Goal: Information Seeking & Learning: Check status

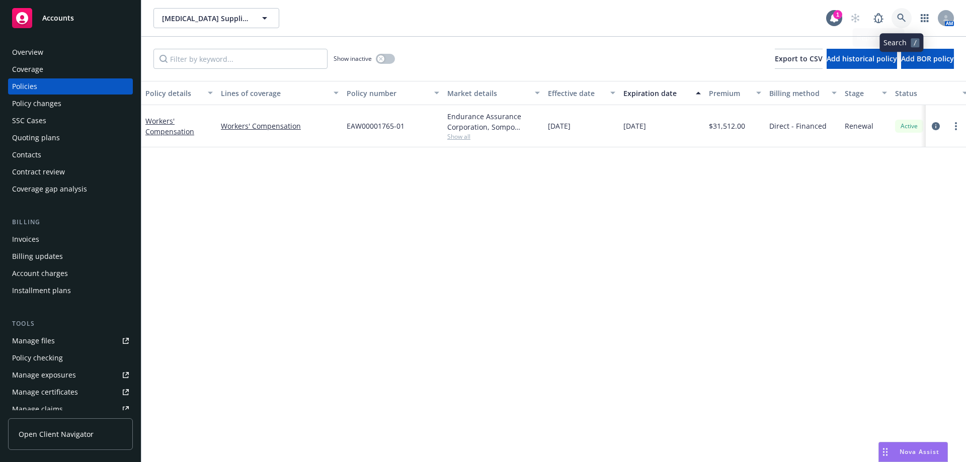
click at [896, 18] on link at bounding box center [901, 18] width 20 height 20
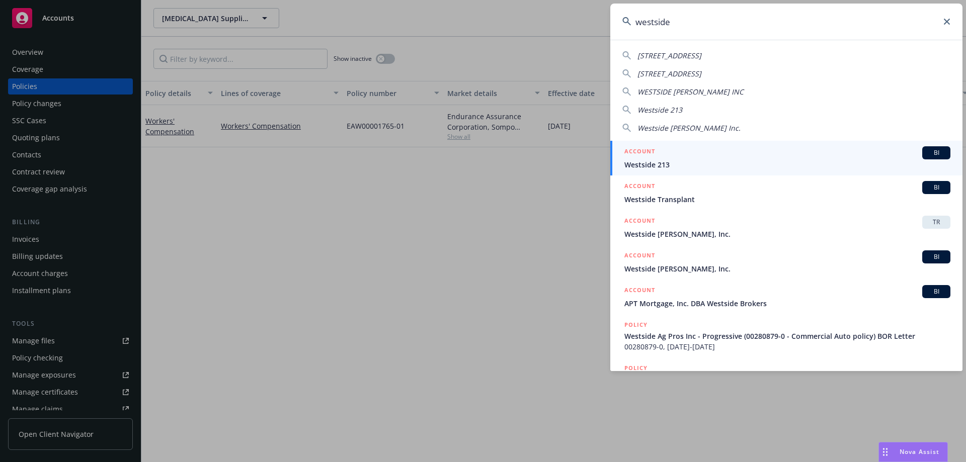
type input "westside"
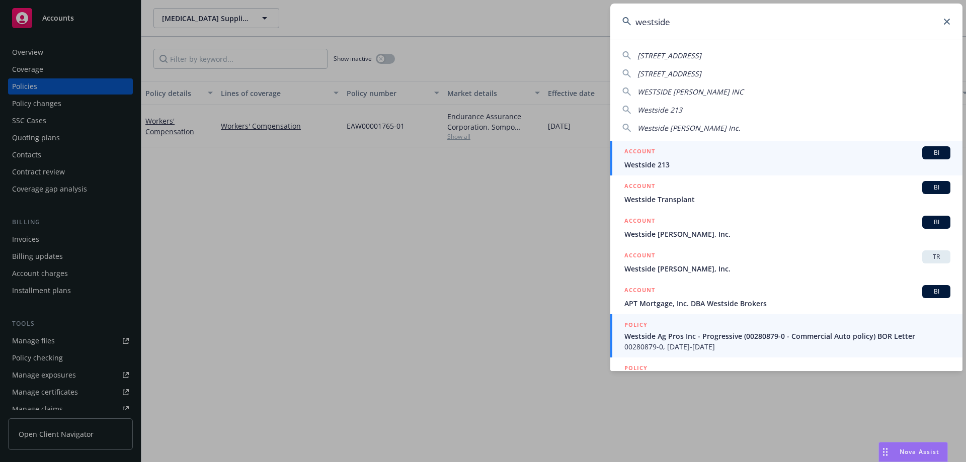
click at [687, 338] on span "Westside Ag Pros Inc - Progressive (00280879-0 - Commercial Auto policy) BOR Le…" at bounding box center [787, 336] width 326 height 11
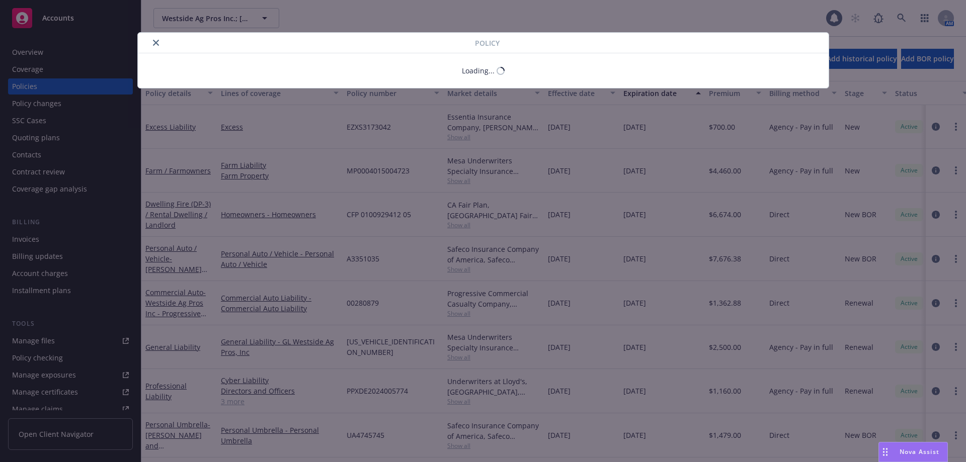
click at [59, 50] on div "Policy Loading..." at bounding box center [483, 231] width 966 height 462
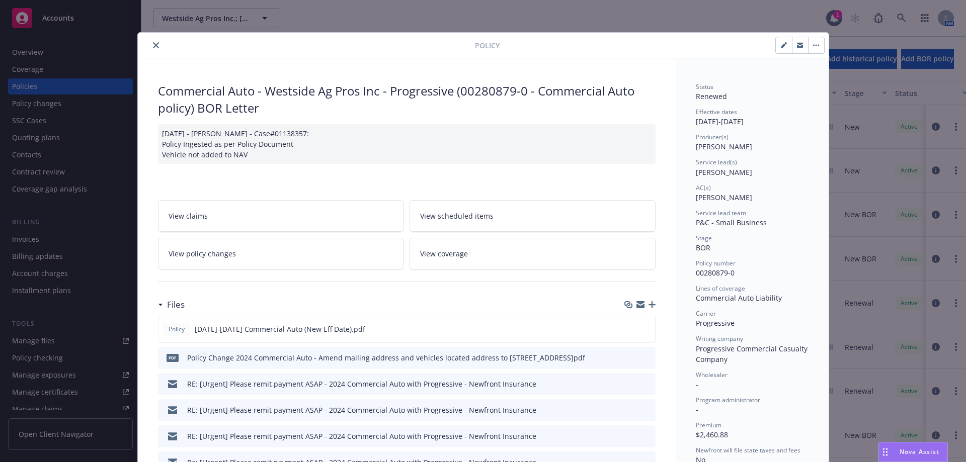
click at [153, 46] on icon "close" at bounding box center [156, 45] width 6 height 6
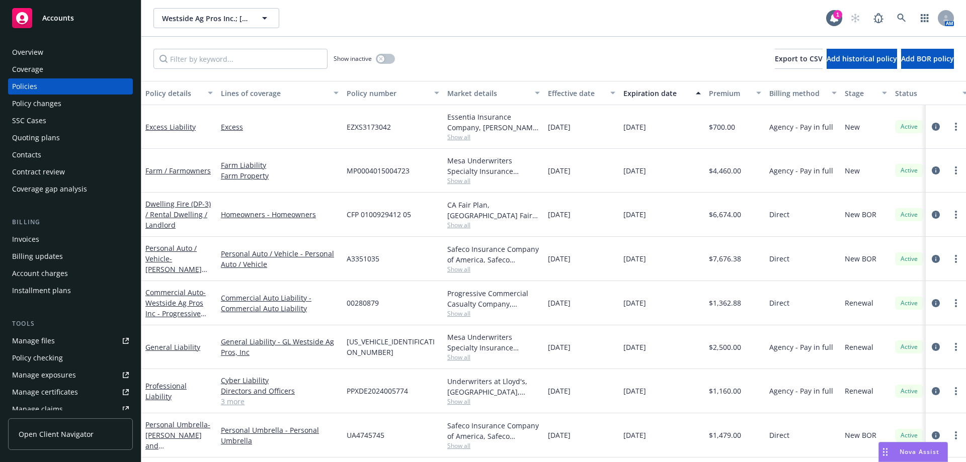
click at [72, 55] on div "Overview" at bounding box center [70, 52] width 117 height 16
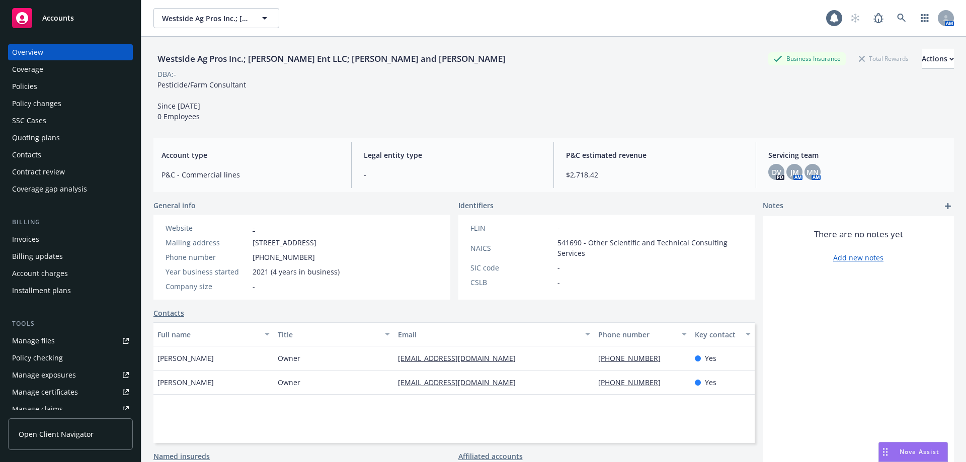
click at [73, 139] on div "Quoting plans" at bounding box center [70, 138] width 117 height 16
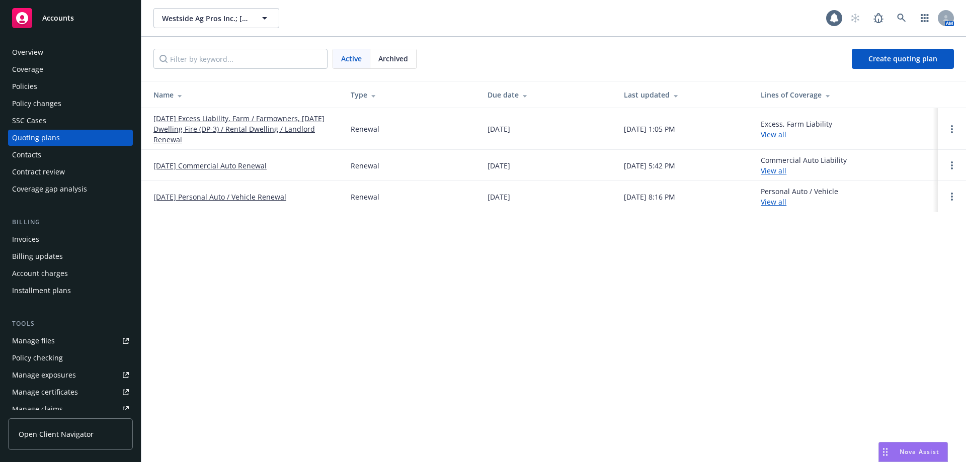
click at [217, 135] on link "[DATE] Excess Liability, Farm / Farmowners, [DATE] Dwelling Fire (DP-3) / Renta…" at bounding box center [243, 129] width 181 height 32
